Goal: Complete application form

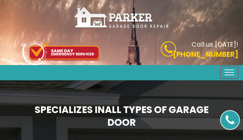
type input "CbThrPvdjeB"
type input "5803648869"
type input "[EMAIL_ADDRESS][DOMAIN_NAME]"
type input "WqXVatqshbGIFX"
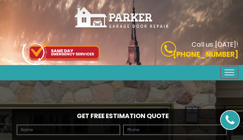
type input "cAJpjCLTClnp"
type input "9803846317"
type input "[EMAIL_ADDRESS][DOMAIN_NAME]"
type input "sIwGAVNzQb"
type input "FupqpImc"
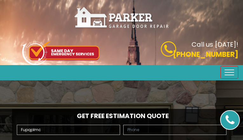
type input "3969273615"
type input "[EMAIL_ADDRESS][DOMAIN_NAME]"
type input "RwaOJHTfQ"
